Goal: Information Seeking & Learning: Learn about a topic

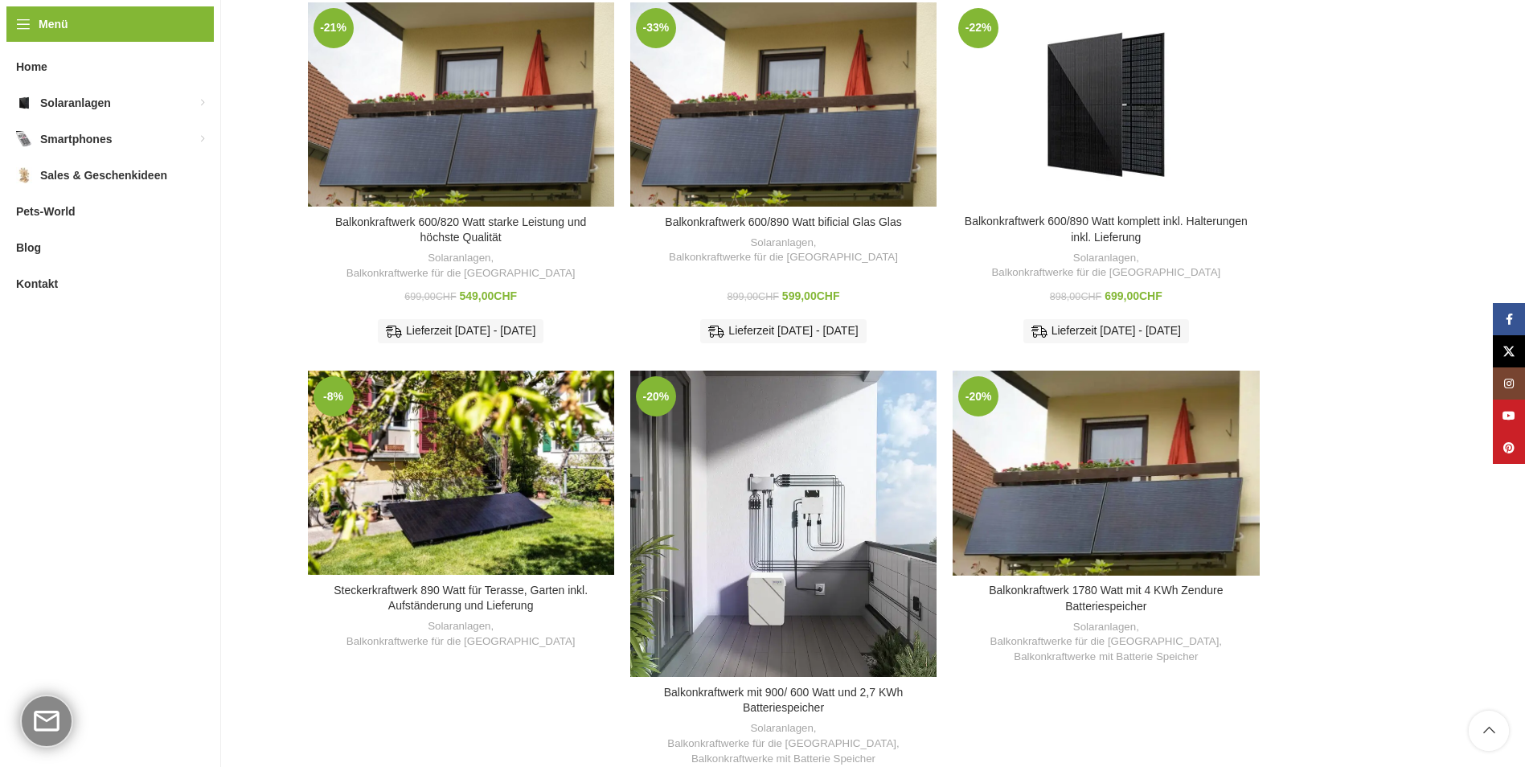
scroll to position [655, 0]
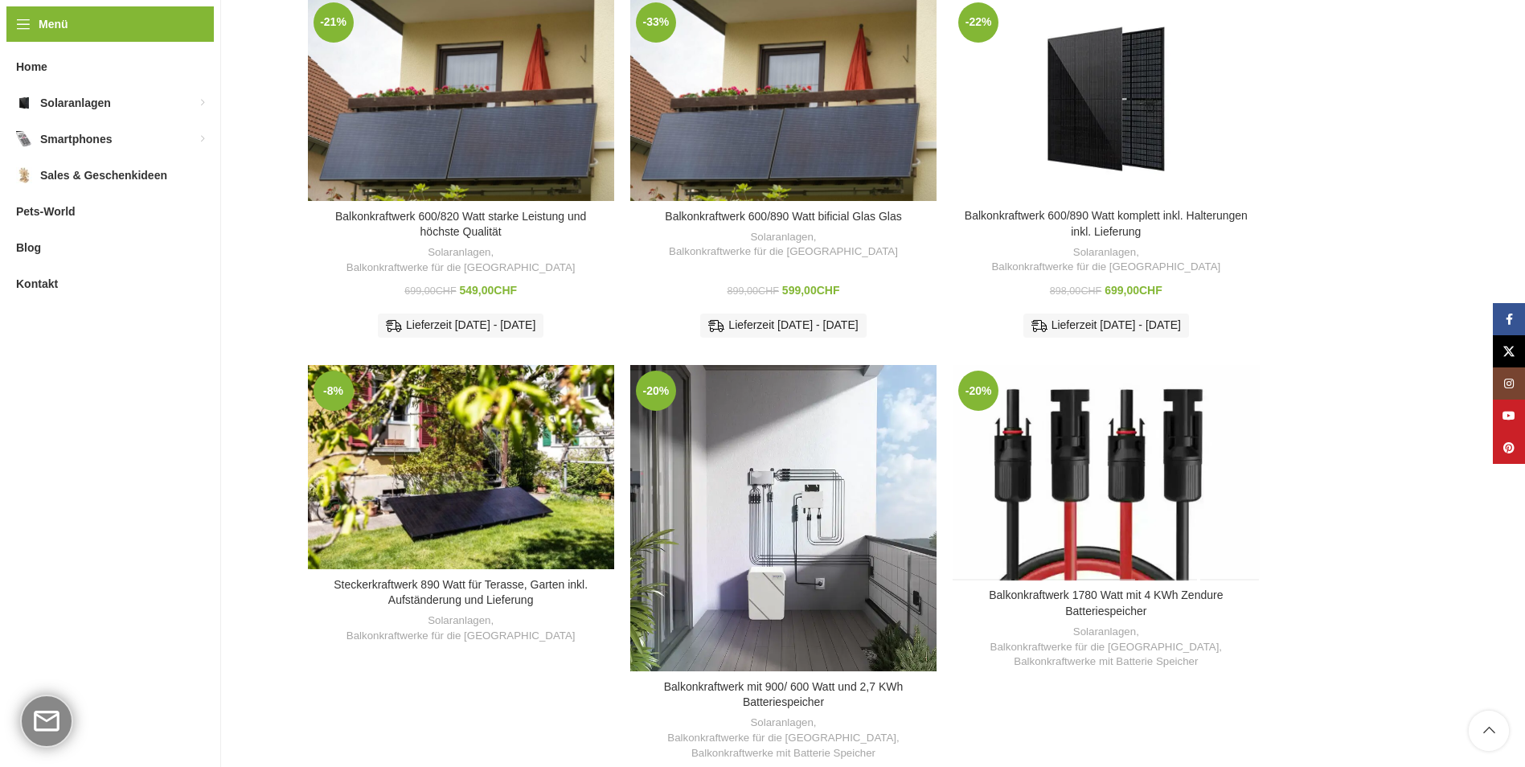
click at [1114, 461] on div "Balkonkraftwerk 1780 Watt mit 4 KWh Zendure Batteriespeicher" at bounding box center [1105, 472] width 61 height 215
